Goal: Task Accomplishment & Management: Check status

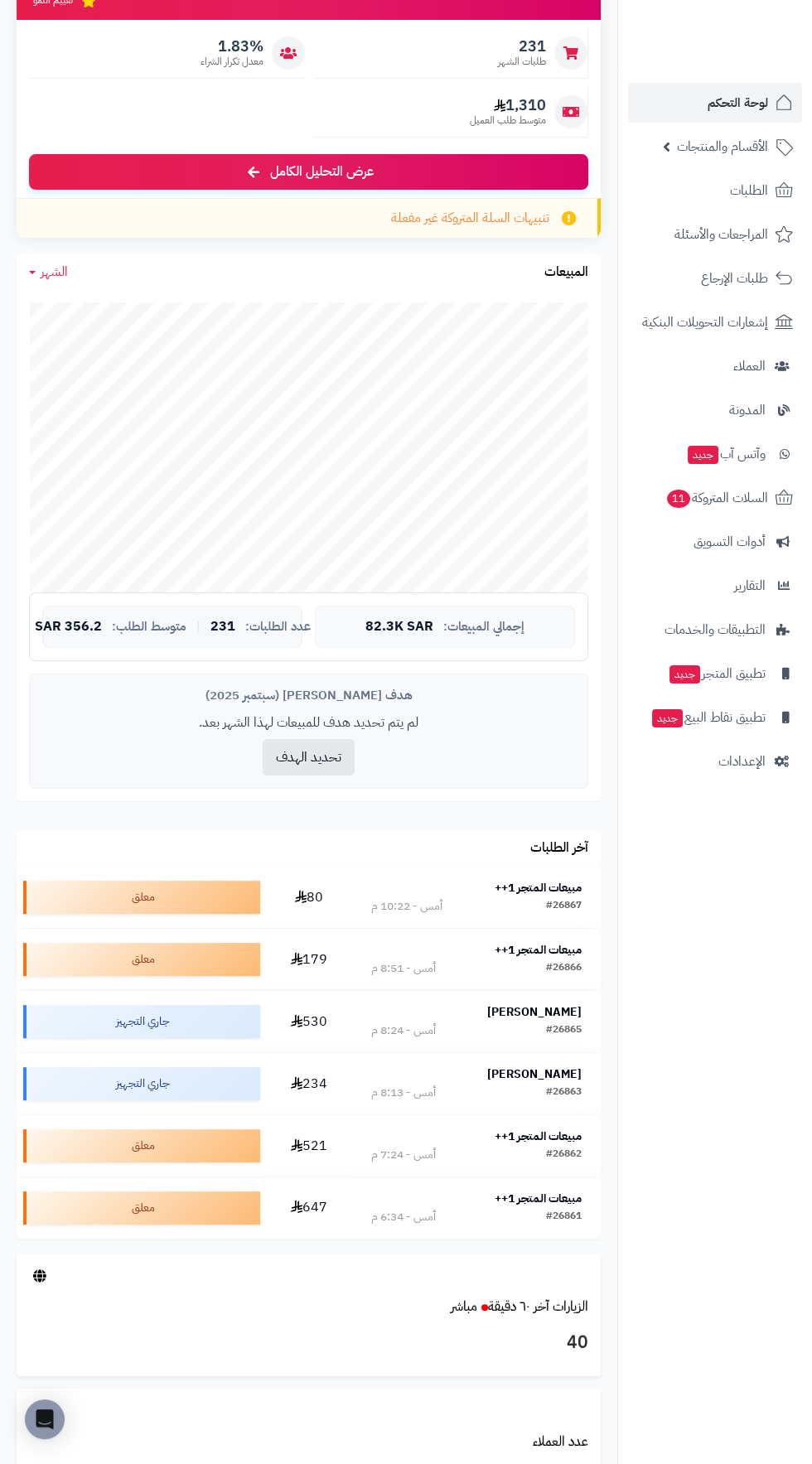
scroll to position [208, 0]
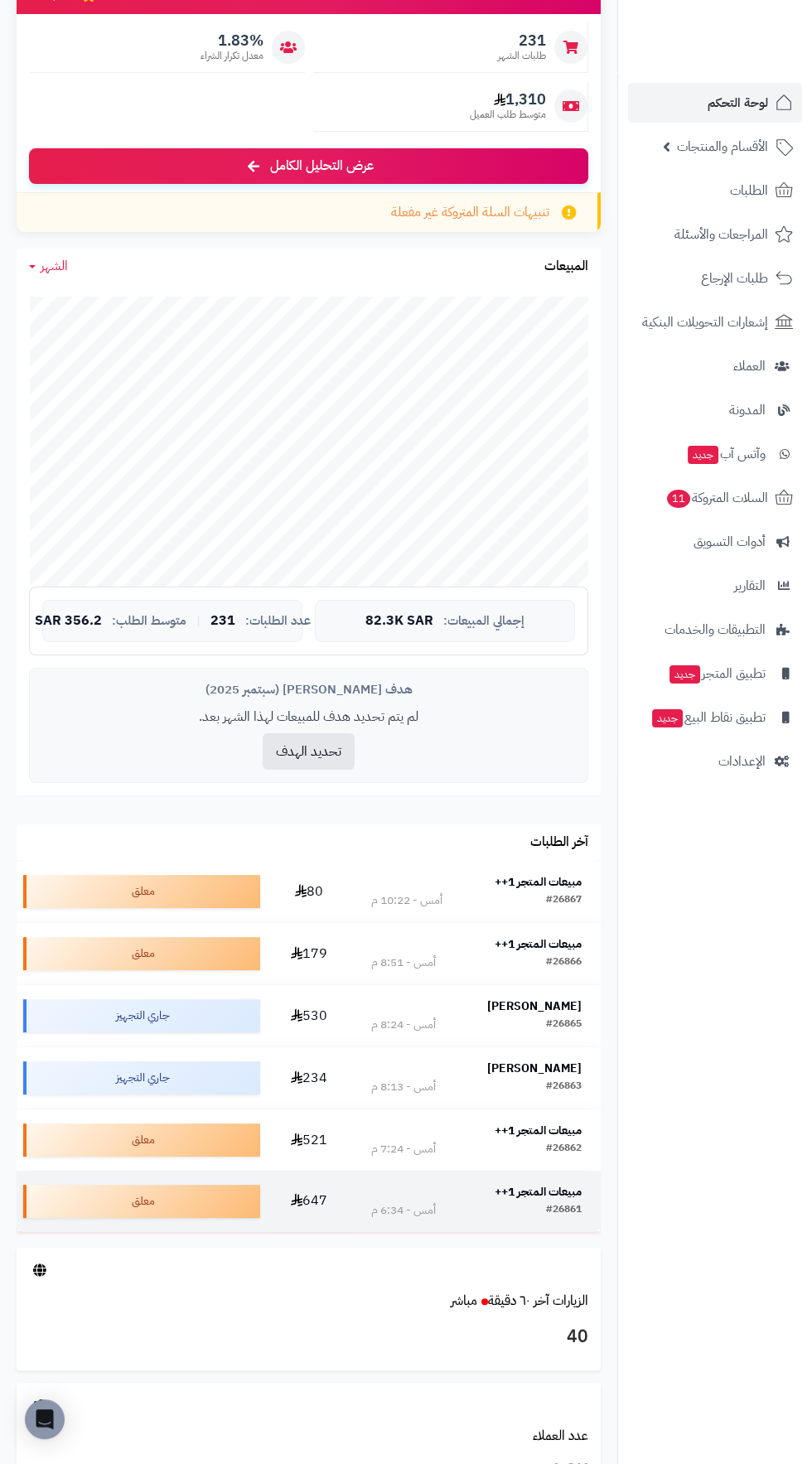
click at [542, 1190] on strong "مبيعات المتجر 1++" at bounding box center [538, 1192] width 87 height 17
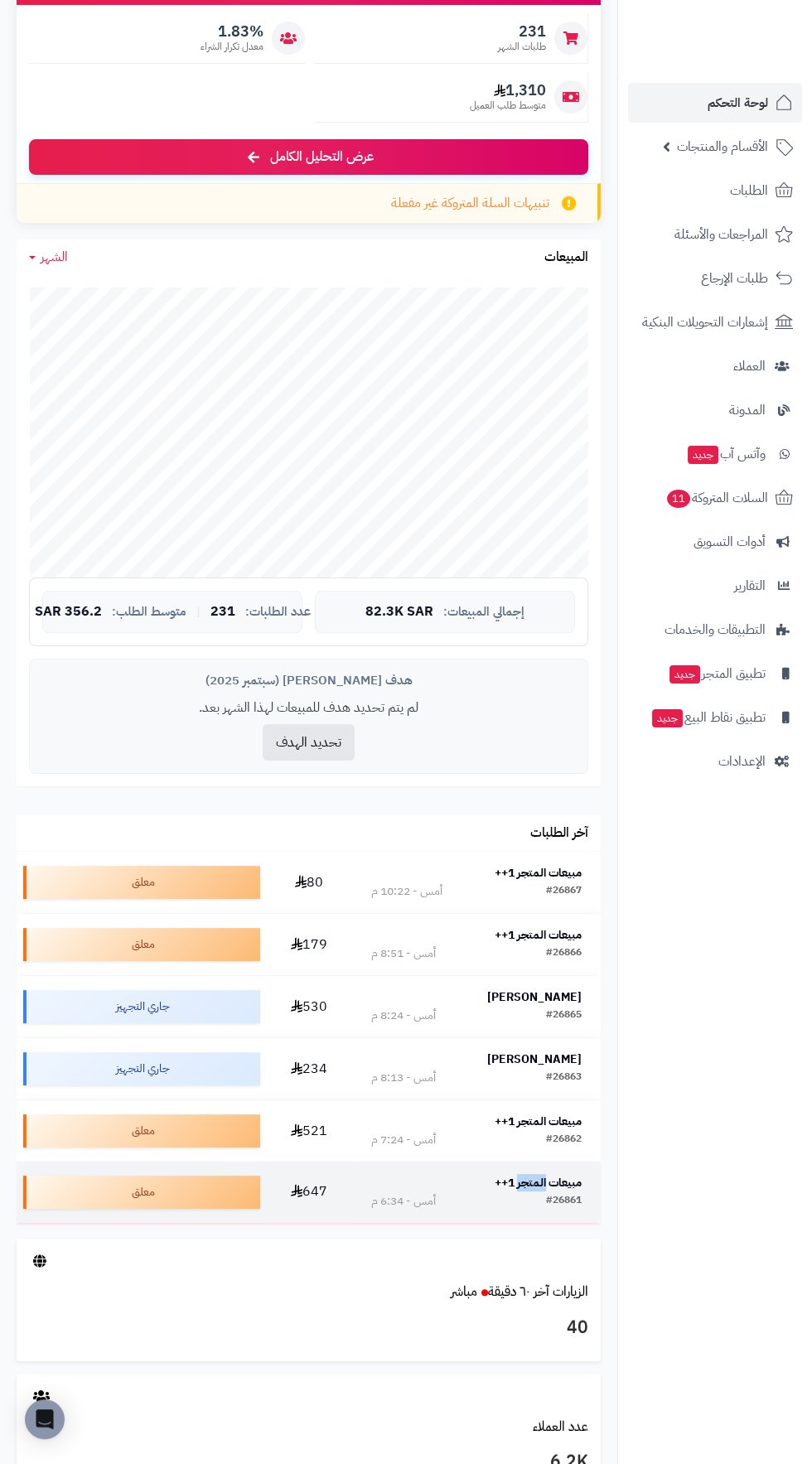
scroll to position [327, 0]
